Goal: Check status

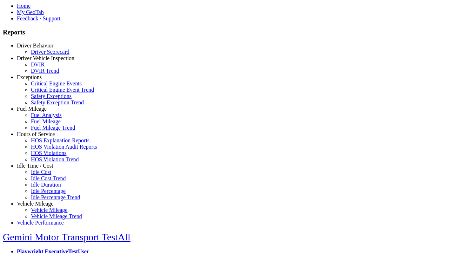
click at [40, 80] on link "Exceptions" at bounding box center [29, 77] width 25 height 6
click at [46, 86] on link "Critical Engine Events" at bounding box center [56, 83] width 51 height 6
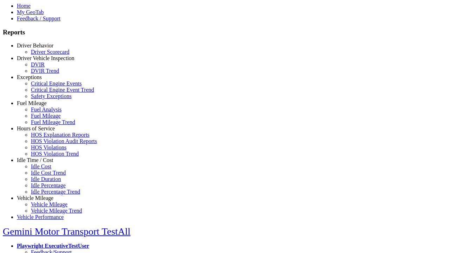
scroll to position [2, 0]
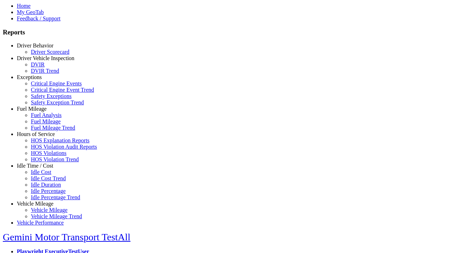
select select
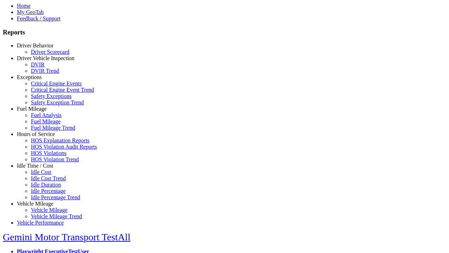
select select
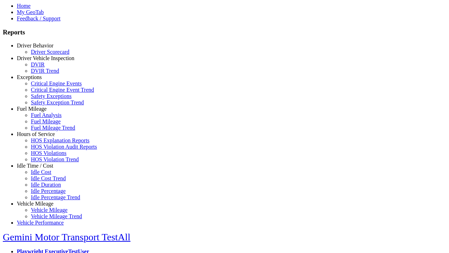
select select
